Goal: Task Accomplishment & Management: Manage account settings

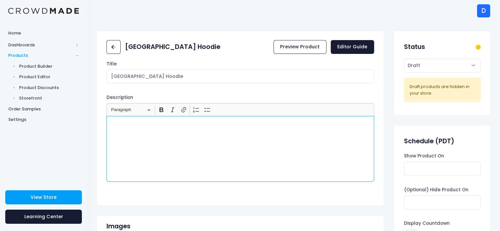
click at [169, 131] on div "Rich Text Editor, main" at bounding box center [239, 149] width 267 height 66
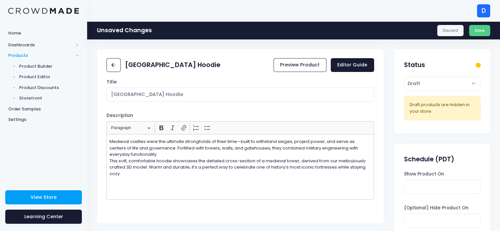
click at [144, 63] on h2 "Castle Tower Hoodie" at bounding box center [172, 65] width 95 height 8
drag, startPoint x: 173, startPoint y: 94, endPoint x: 81, endPoint y: 82, distance: 92.7
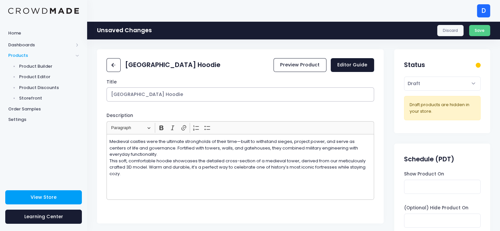
paste input "Medieval Castle"
type input "Medieval Castle Hoodie"
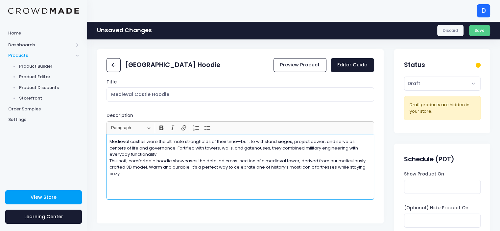
click at [158, 155] on p "Medieval castles were the ultimate strongholds of their time—built to withstand…" at bounding box center [240, 157] width 262 height 38
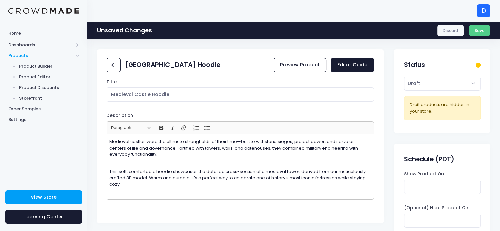
click at [218, 207] on div "Title Medieval Castle Hoodie Description <p></p> Rich Text Editor Heading Parag…" at bounding box center [240, 149] width 287 height 140
click at [477, 32] on button "Save" at bounding box center [479, 30] width 21 height 11
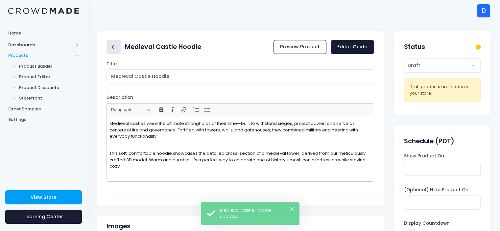
click at [113, 47] on rect at bounding box center [114, 47] width 4 height 1
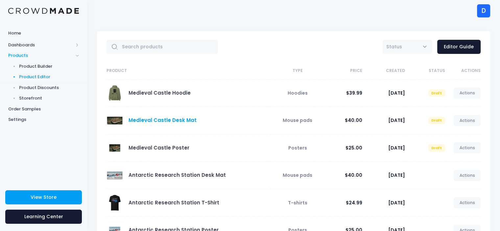
click at [155, 118] on link "Medieval Castle Desk Mat" at bounding box center [162, 120] width 68 height 7
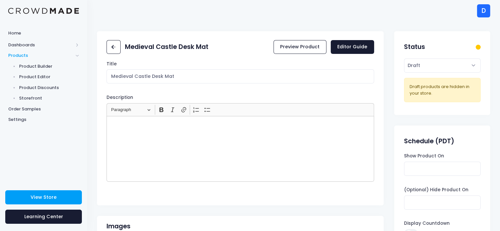
click at [196, 135] on div "Rich Text Editor, main" at bounding box center [239, 149] width 267 height 66
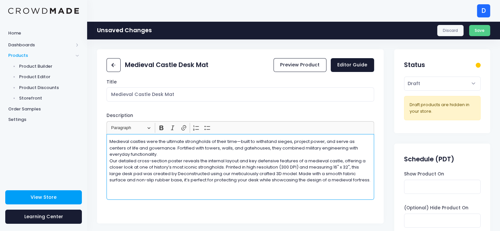
click at [147, 153] on p "Medieval castles were the ultimate strongholds of their time—built to withstand…" at bounding box center [240, 160] width 262 height 45
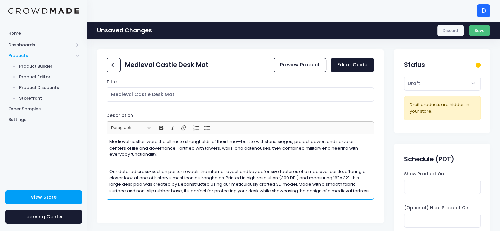
click at [476, 29] on button "Save" at bounding box center [479, 30] width 21 height 11
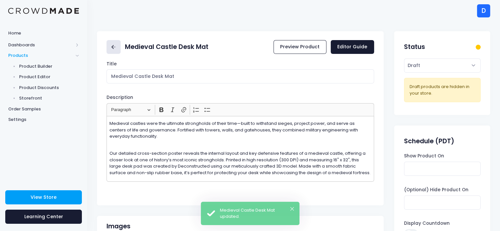
click at [116, 45] on icon at bounding box center [114, 47] width 8 height 8
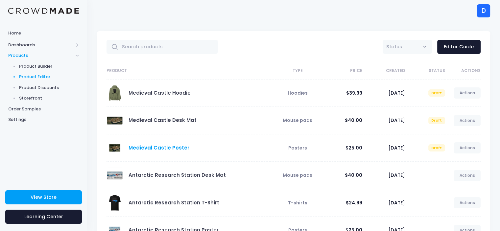
click at [162, 150] on link "Medieval Castle Poster" at bounding box center [158, 147] width 61 height 7
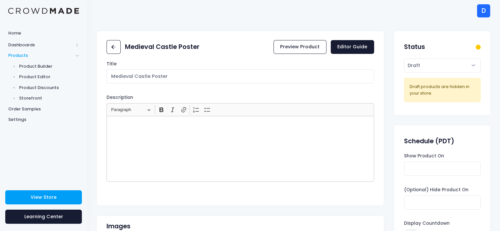
click at [166, 133] on div "Rich Text Editor, main" at bounding box center [239, 149] width 267 height 66
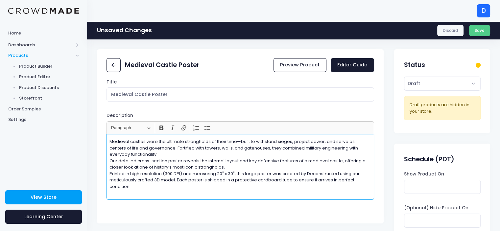
click at [156, 153] on p "Medieval castles were the ultimate strongholds of their time—built to withstand…" at bounding box center [240, 163] width 262 height 51
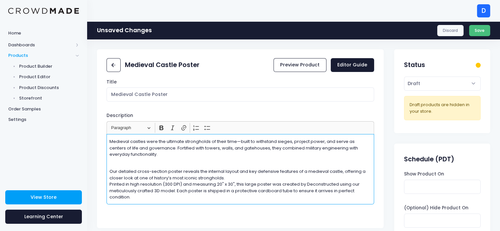
click at [476, 32] on button "Save" at bounding box center [479, 30] width 21 height 11
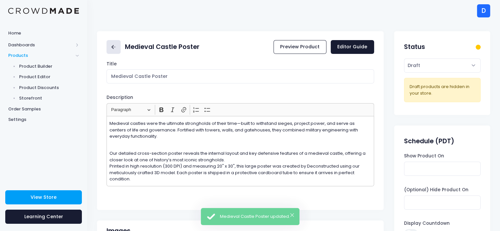
click at [115, 42] on link at bounding box center [113, 47] width 14 height 14
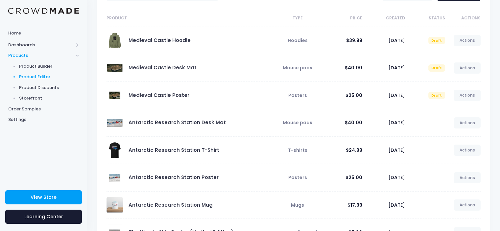
scroll to position [66, 0]
